Goal: Information Seeking & Learning: Understand process/instructions

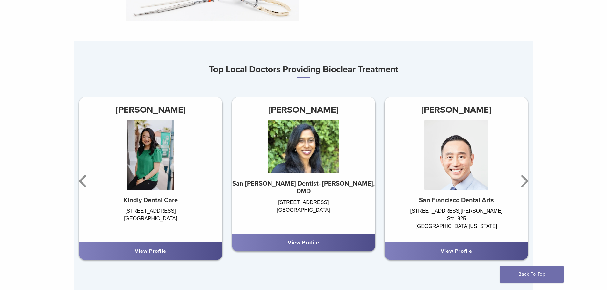
scroll to position [383, 0]
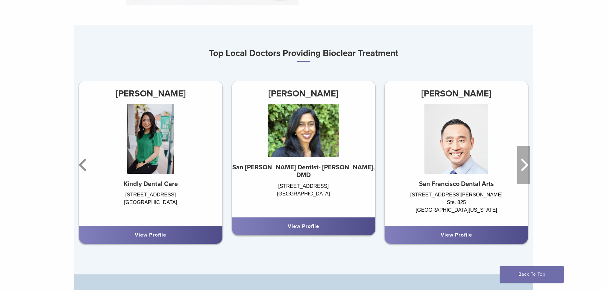
click at [522, 163] on icon "Next" at bounding box center [524, 165] width 13 height 38
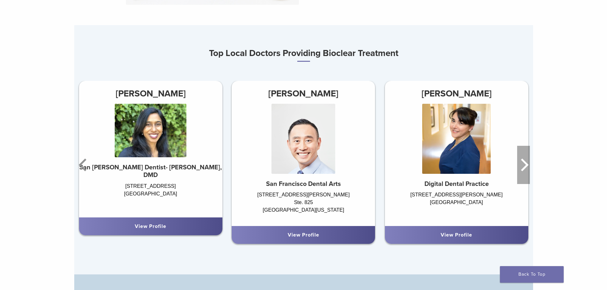
click at [521, 164] on icon "Next" at bounding box center [524, 165] width 13 height 38
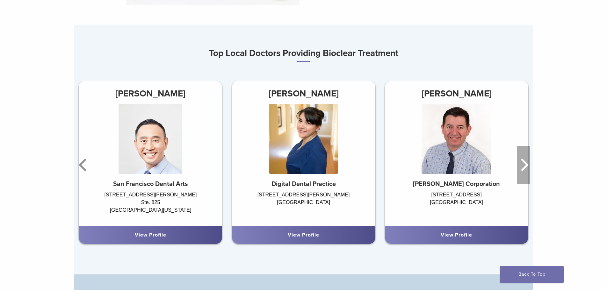
click at [521, 164] on icon "Next" at bounding box center [524, 165] width 13 height 38
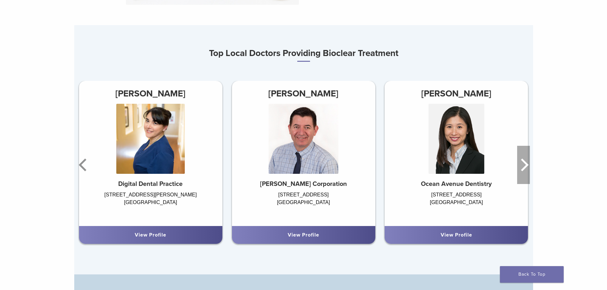
click at [521, 164] on icon "Next" at bounding box center [524, 165] width 13 height 38
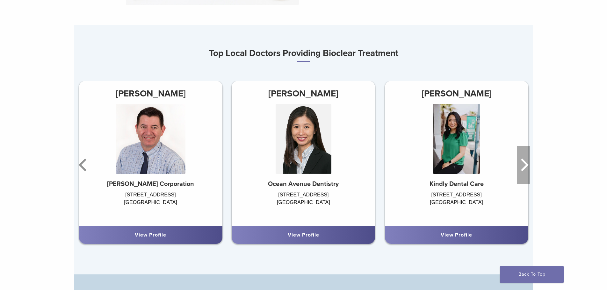
click at [521, 164] on icon "Next" at bounding box center [524, 165] width 13 height 38
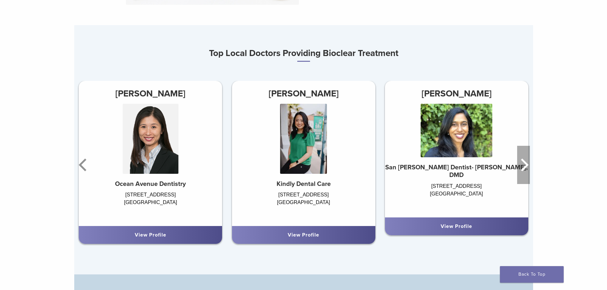
click at [521, 164] on icon "Next" at bounding box center [524, 165] width 13 height 38
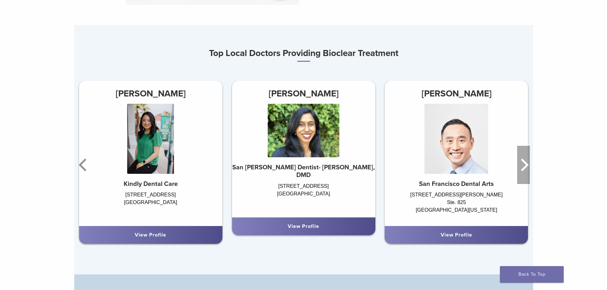
click at [521, 164] on icon "Next" at bounding box center [524, 165] width 13 height 38
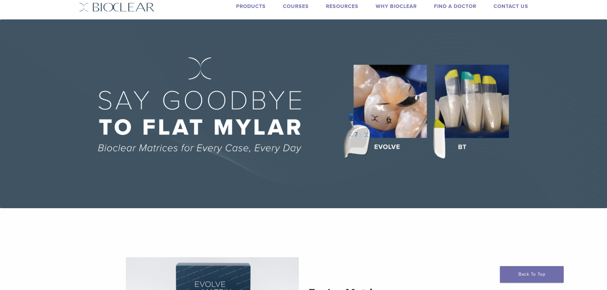
scroll to position [0, 0]
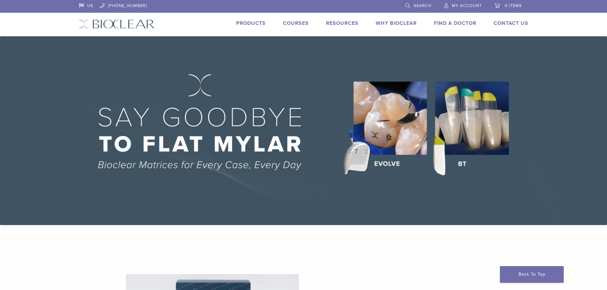
click at [465, 121] on img at bounding box center [303, 130] width 607 height 189
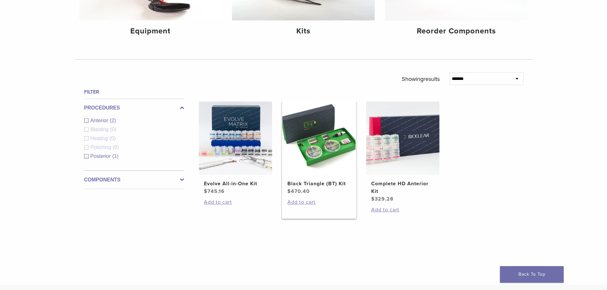
scroll to position [159, 0]
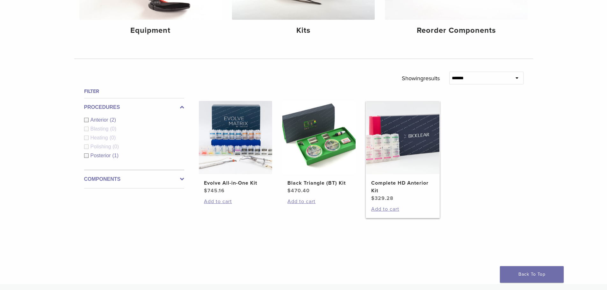
click at [399, 181] on h2 "Complete HD Anterior Kit" at bounding box center [402, 187] width 63 height 15
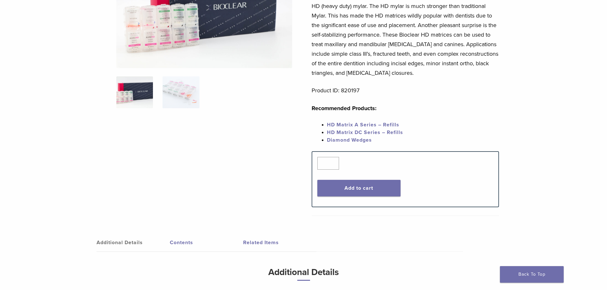
scroll to position [96, 0]
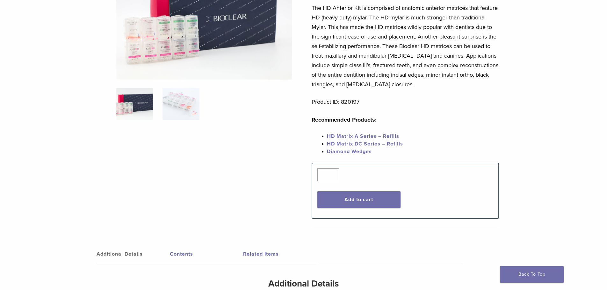
click at [349, 134] on link "HD Matrix A Series – Refills" at bounding box center [363, 136] width 72 height 6
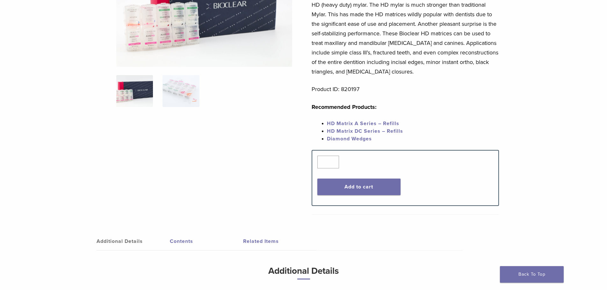
scroll to position [96, 0]
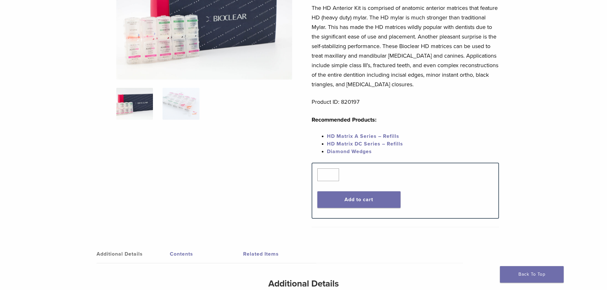
click at [363, 142] on span "HD Matrix DC Series – Refills" at bounding box center [365, 144] width 76 height 6
click at [344, 133] on link "HD Matrix A Series – Refills" at bounding box center [363, 136] width 72 height 6
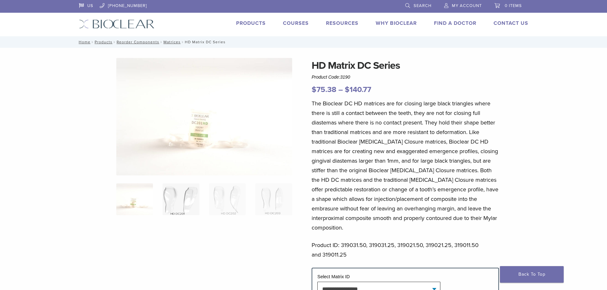
click at [177, 204] on img at bounding box center [181, 200] width 37 height 32
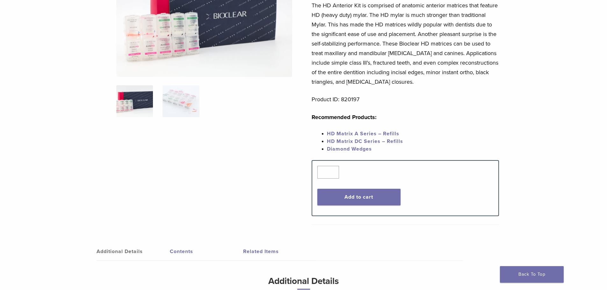
scroll to position [96, 0]
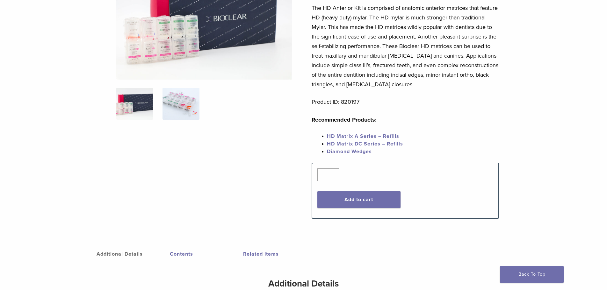
click at [183, 107] on img at bounding box center [181, 104] width 37 height 32
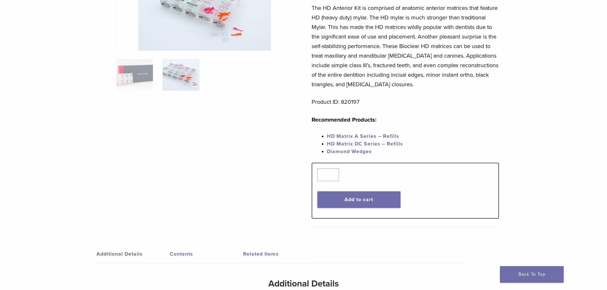
click at [183, 107] on div at bounding box center [204, 87] width 176 height 251
click at [178, 68] on img at bounding box center [181, 75] width 37 height 32
click at [129, 77] on img at bounding box center [134, 75] width 37 height 32
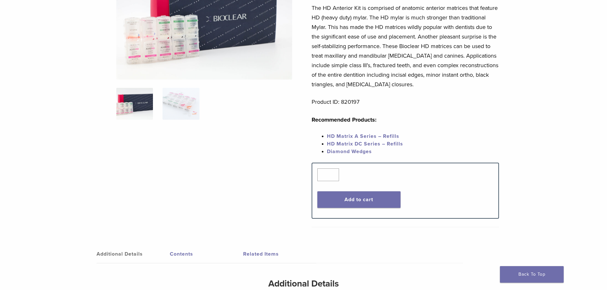
click at [179, 252] on link "Contents" at bounding box center [206, 255] width 73 height 18
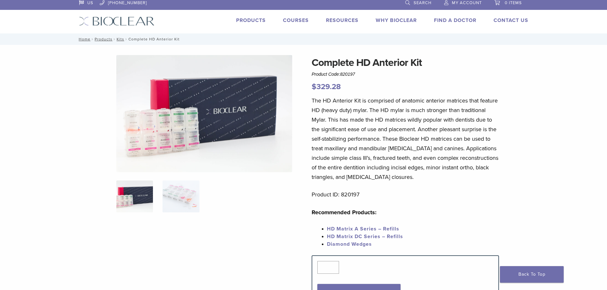
scroll to position [0, 0]
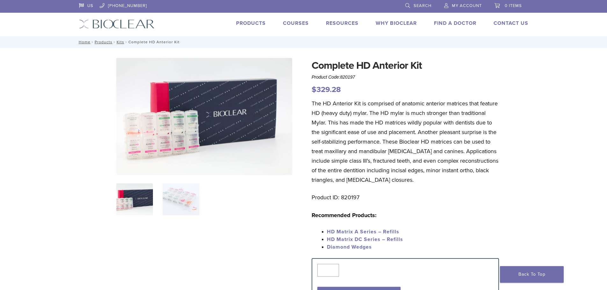
click at [294, 21] on link "Courses" at bounding box center [296, 23] width 26 height 6
click at [246, 22] on link "Products" at bounding box center [251, 23] width 30 height 6
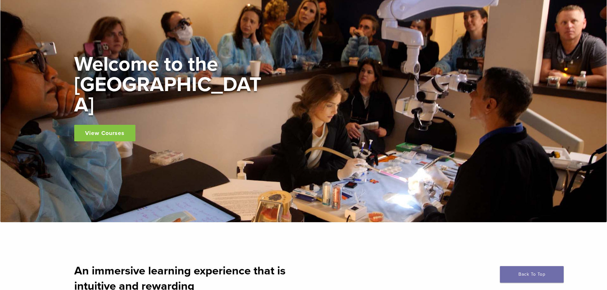
scroll to position [96, 0]
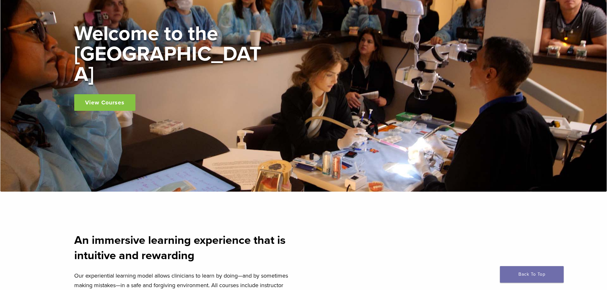
click at [107, 94] on link "View Courses" at bounding box center [104, 102] width 61 height 17
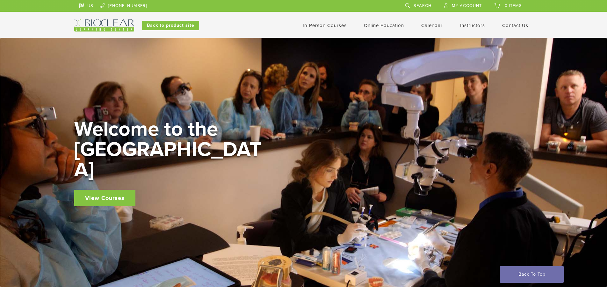
scroll to position [96, 0]
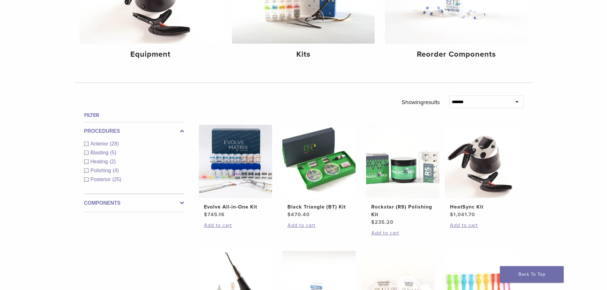
scroll to position [128, 0]
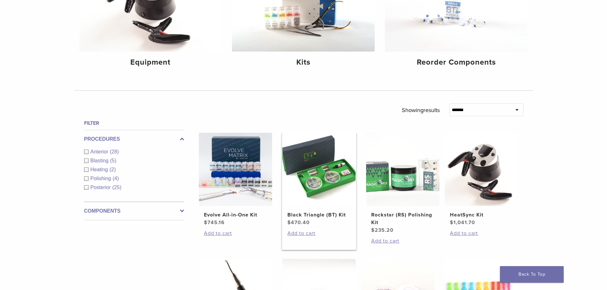
click at [322, 215] on h2 "Black Triangle (BT) Kit" at bounding box center [319, 215] width 63 height 8
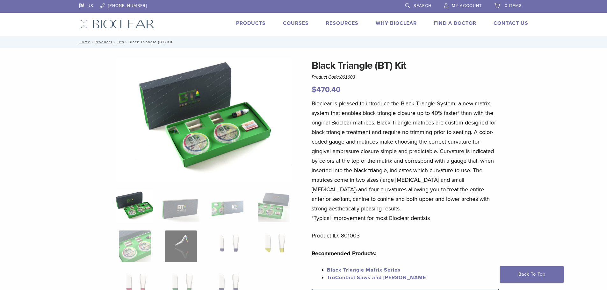
click at [313, 214] on p "Bioclear is pleased to introduce the Black Triangle System, a new matrix system…" at bounding box center [405, 161] width 187 height 124
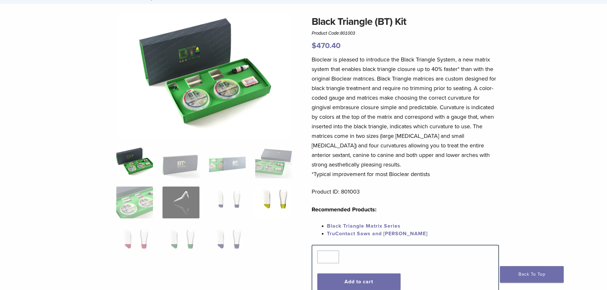
scroll to position [64, 0]
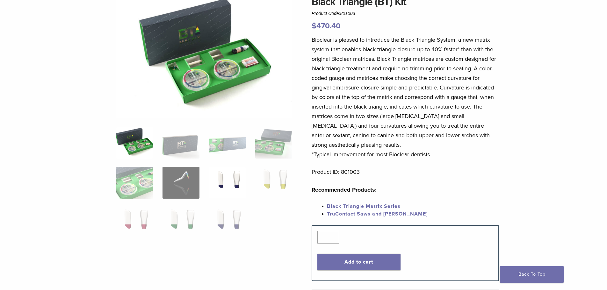
click at [237, 185] on img at bounding box center [227, 183] width 37 height 32
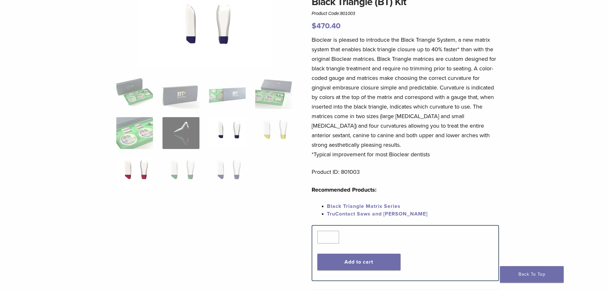
click at [144, 171] on img at bounding box center [134, 174] width 37 height 32
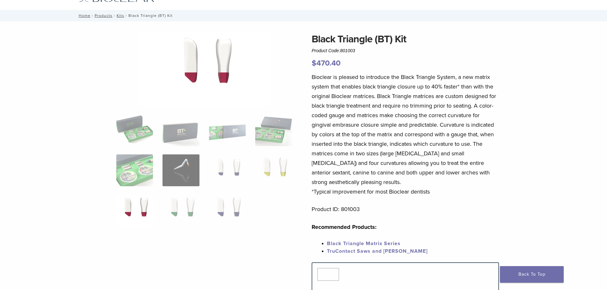
scroll to position [0, 0]
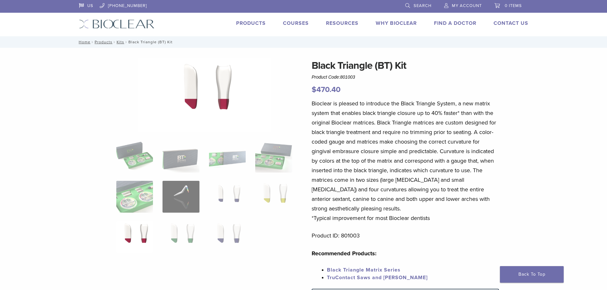
click at [396, 21] on link "Why Bioclear" at bounding box center [396, 23] width 41 height 6
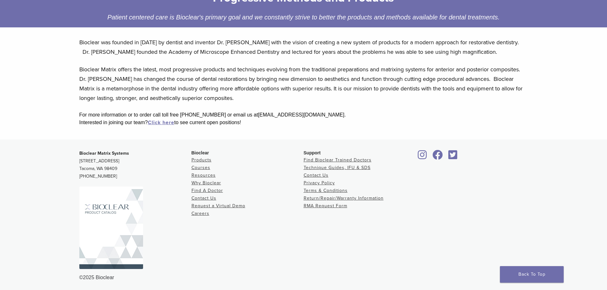
scroll to position [115, 0]
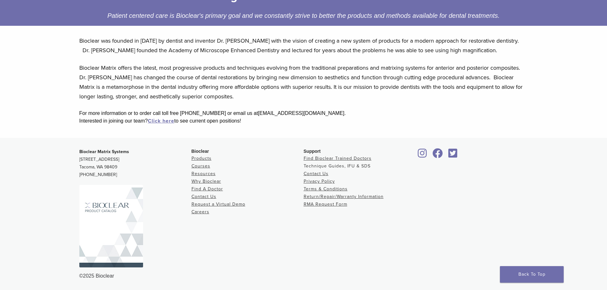
click at [335, 164] on link "Technique Guides, IFU & SDS" at bounding box center [337, 166] width 67 height 5
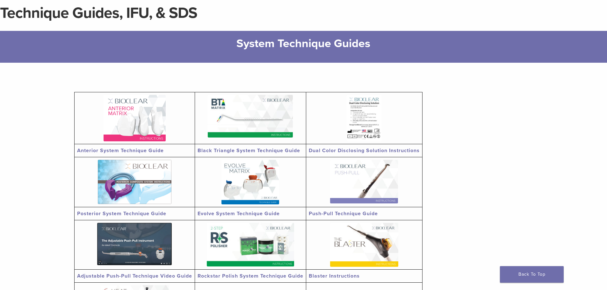
scroll to position [64, 0]
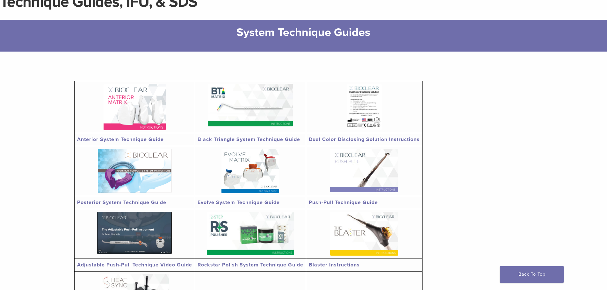
click at [126, 124] on img at bounding box center [135, 107] width 62 height 47
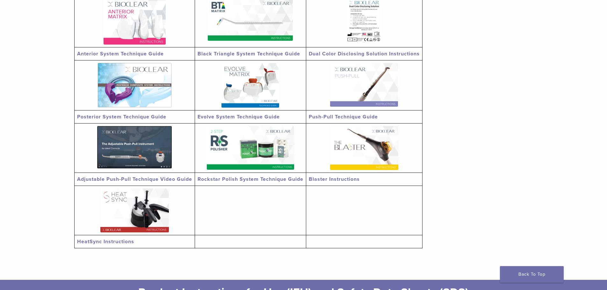
scroll to position [159, 0]
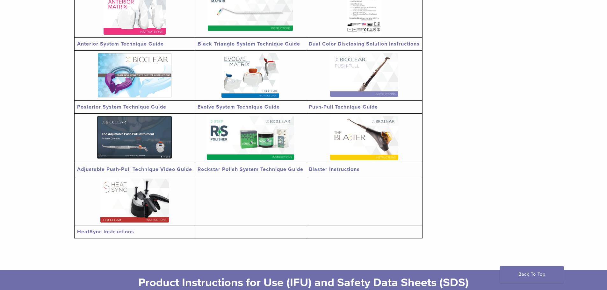
click at [363, 85] on img at bounding box center [364, 75] width 68 height 44
click at [125, 91] on img at bounding box center [135, 75] width 74 height 44
